Goal: Use online tool/utility: Utilize a website feature to perform a specific function

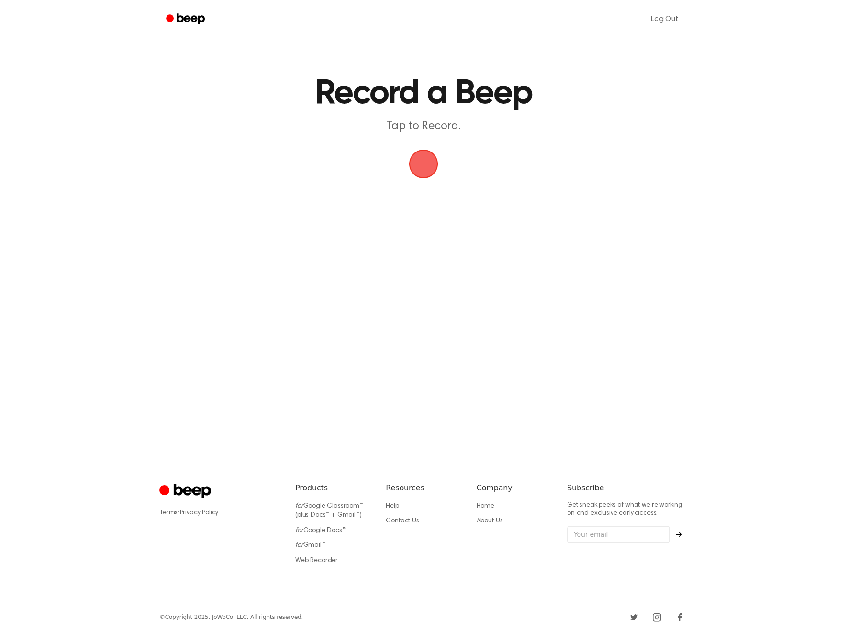
click at [427, 163] on span "button" at bounding box center [422, 163] width 47 height 47
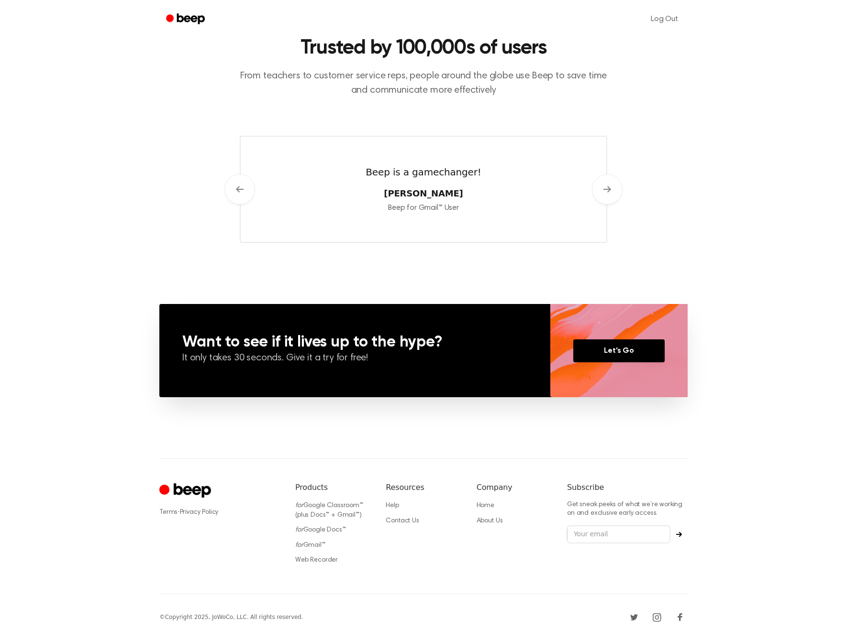
scroll to position [443, 0]
click at [319, 564] on link "Web Recorder" at bounding box center [316, 560] width 43 height 7
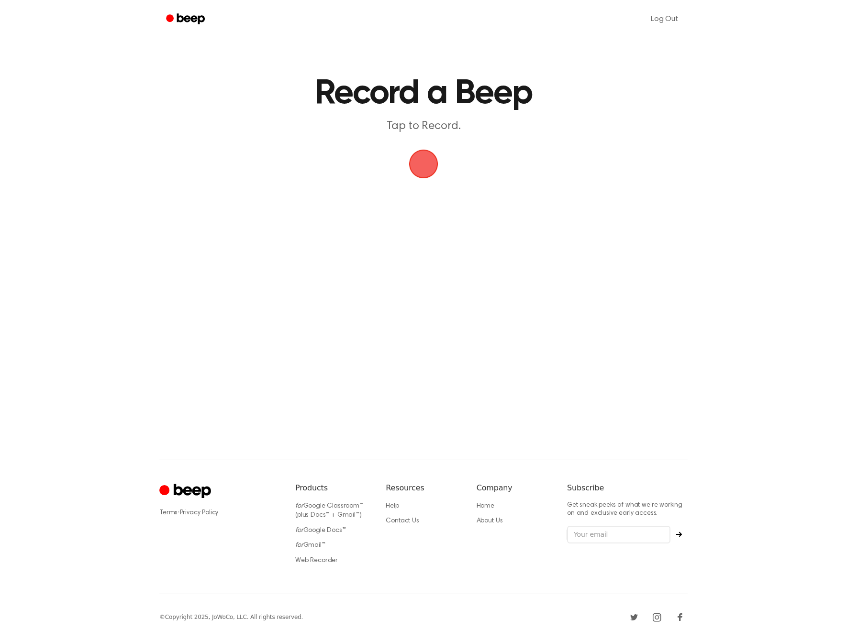
click at [427, 168] on span "button" at bounding box center [424, 164] width 54 height 54
click at [485, 185] on button "Save" at bounding box center [481, 185] width 38 height 38
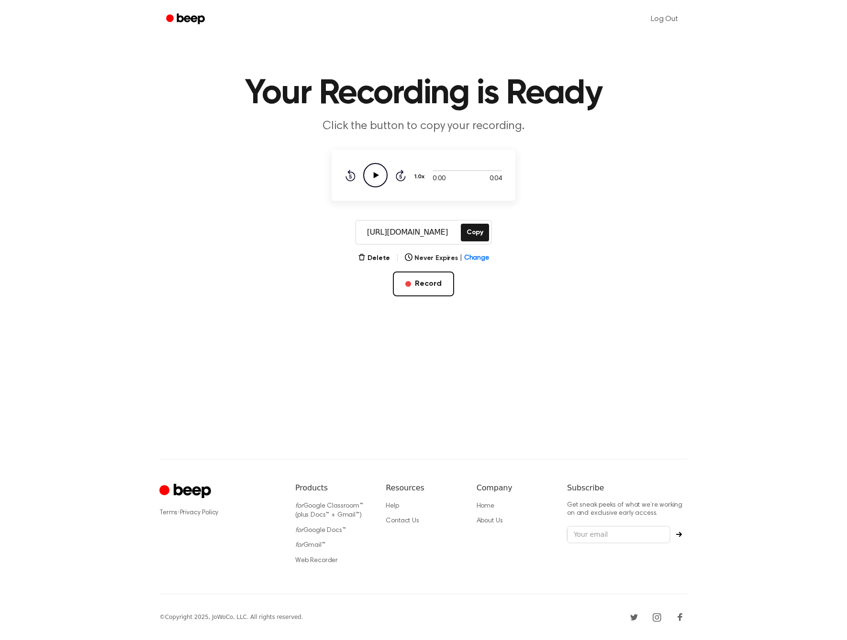
click at [366, 176] on icon "Play Audio" at bounding box center [375, 175] width 24 height 24
click at [377, 253] on button "Delete" at bounding box center [374, 258] width 32 height 10
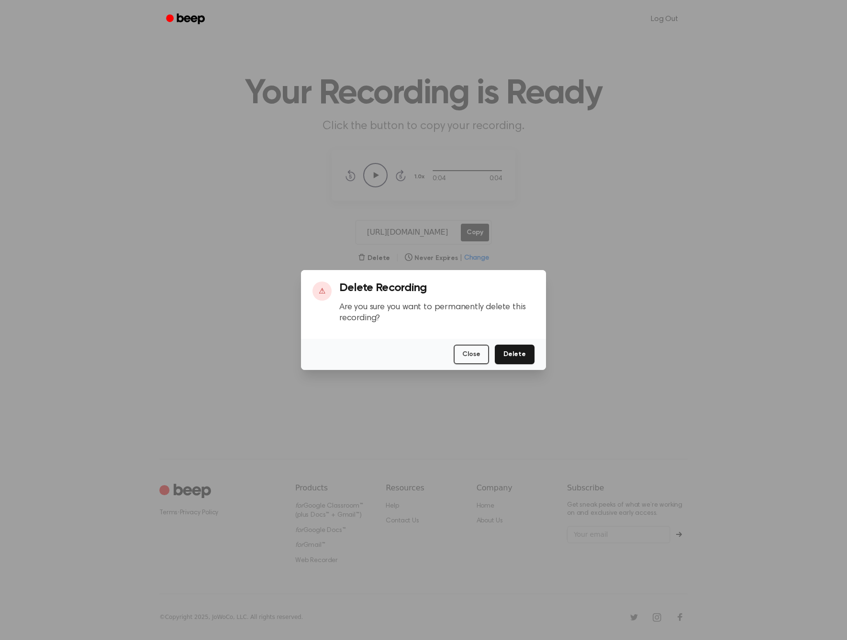
click at [527, 347] on button "Delete" at bounding box center [515, 355] width 40 height 20
